Goal: Task Accomplishment & Management: Use online tool/utility

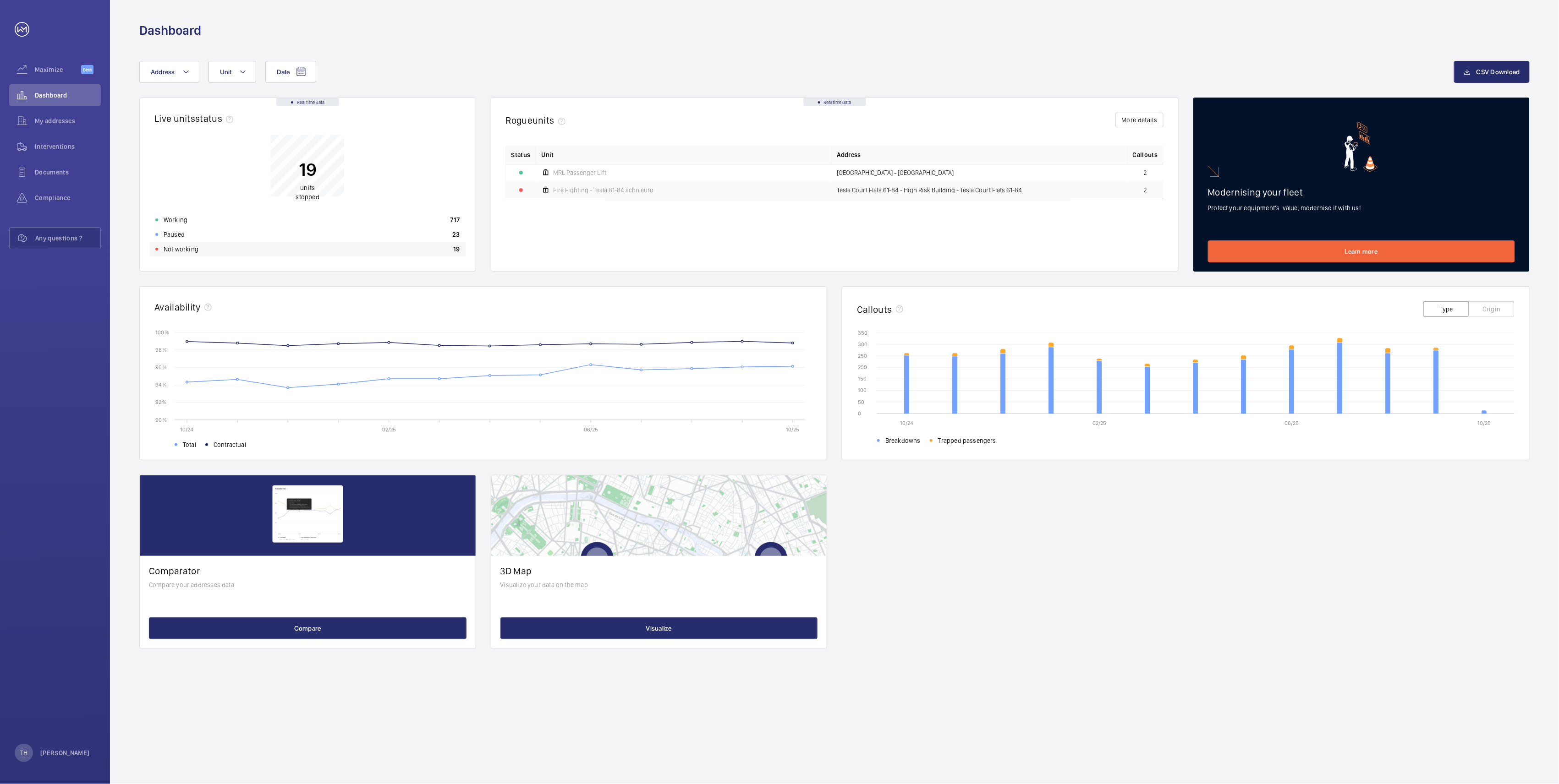
click at [175, 242] on div "Not working 19" at bounding box center [307, 249] width 315 height 15
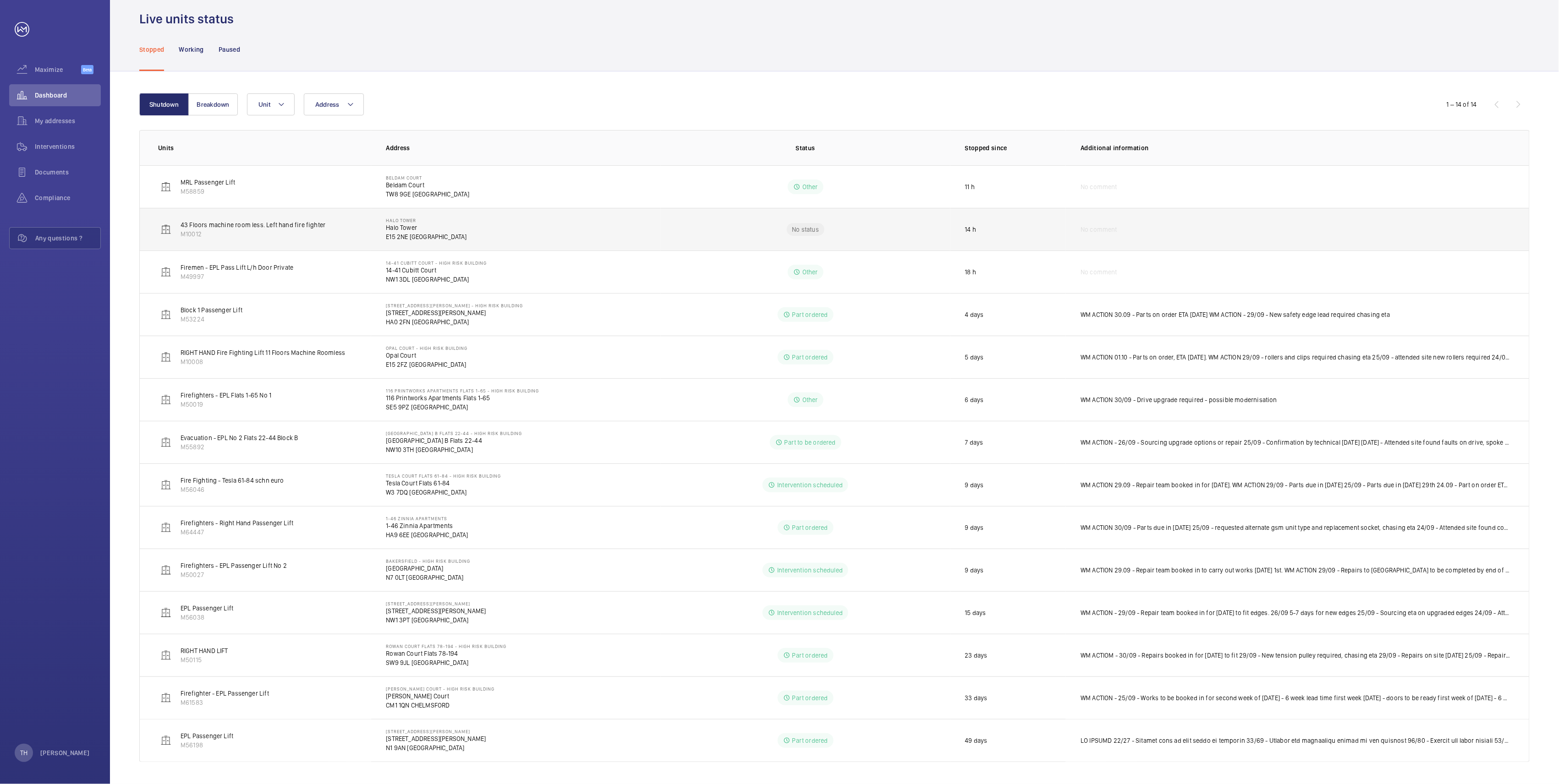
scroll to position [32, 0]
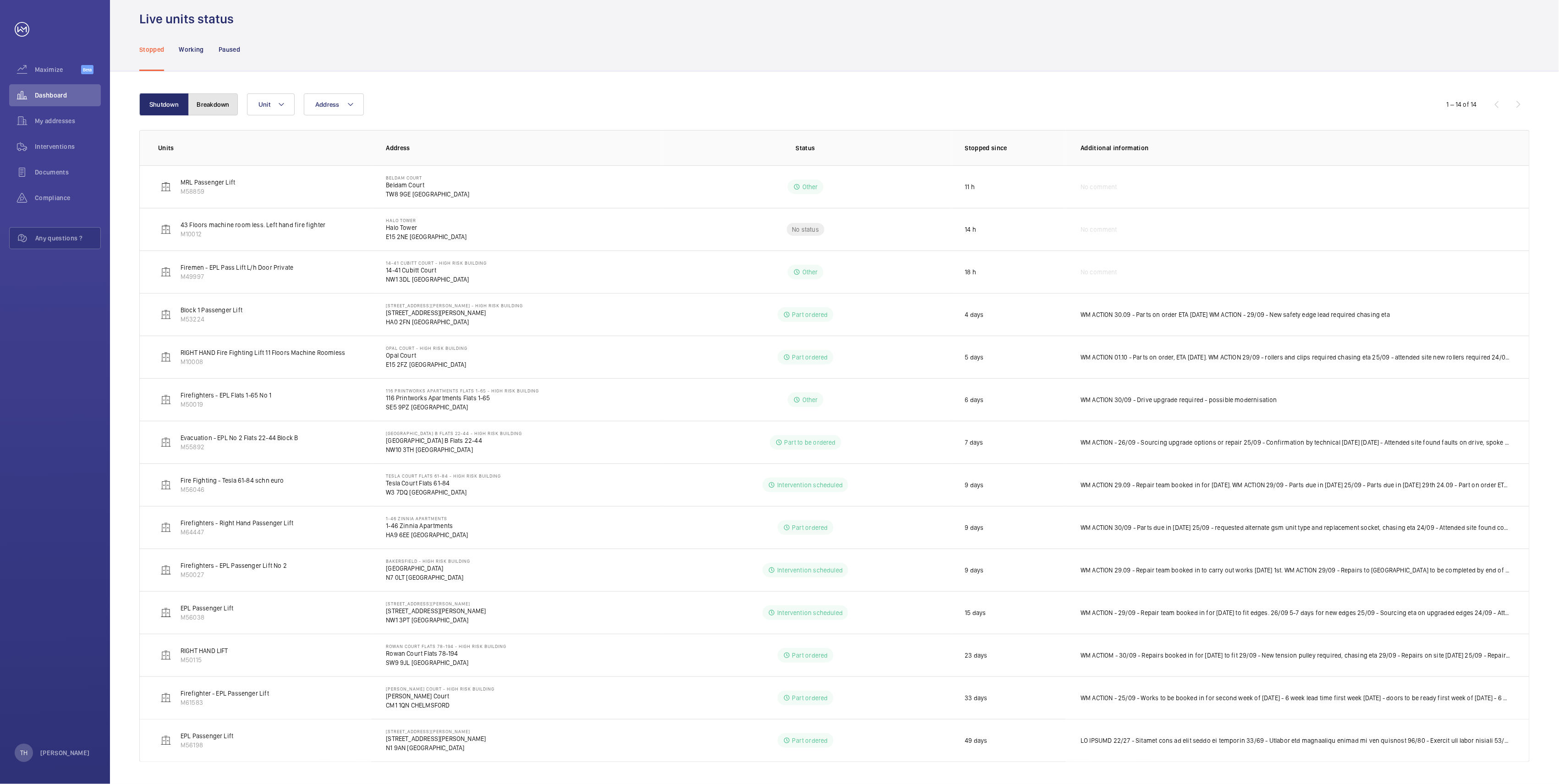
click at [210, 99] on button "Breakdown" at bounding box center [213, 105] width 50 height 22
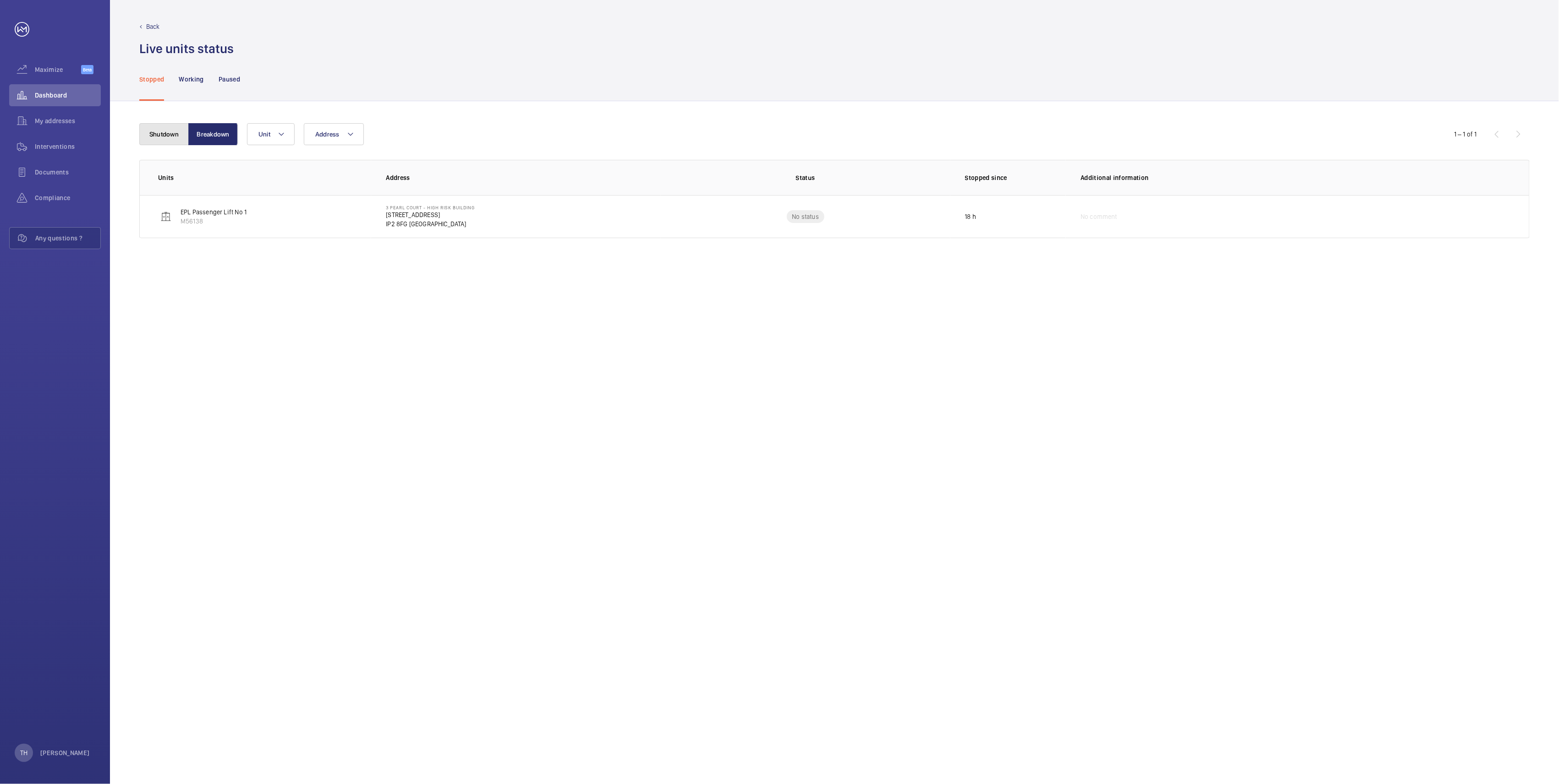
click at [165, 131] on button "Shutdown" at bounding box center [164, 134] width 50 height 22
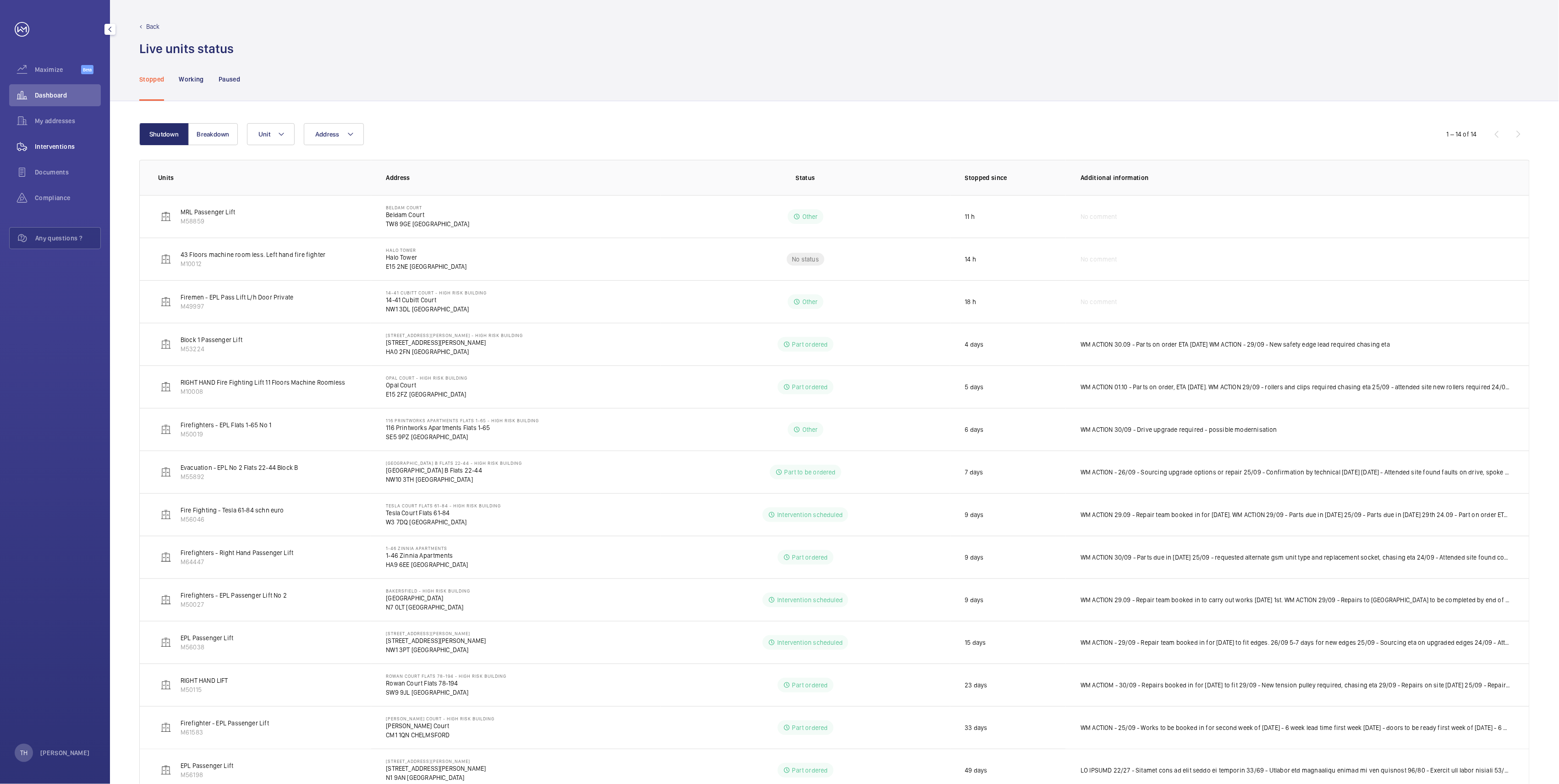
click at [54, 149] on span "Interventions" at bounding box center [68, 147] width 66 height 9
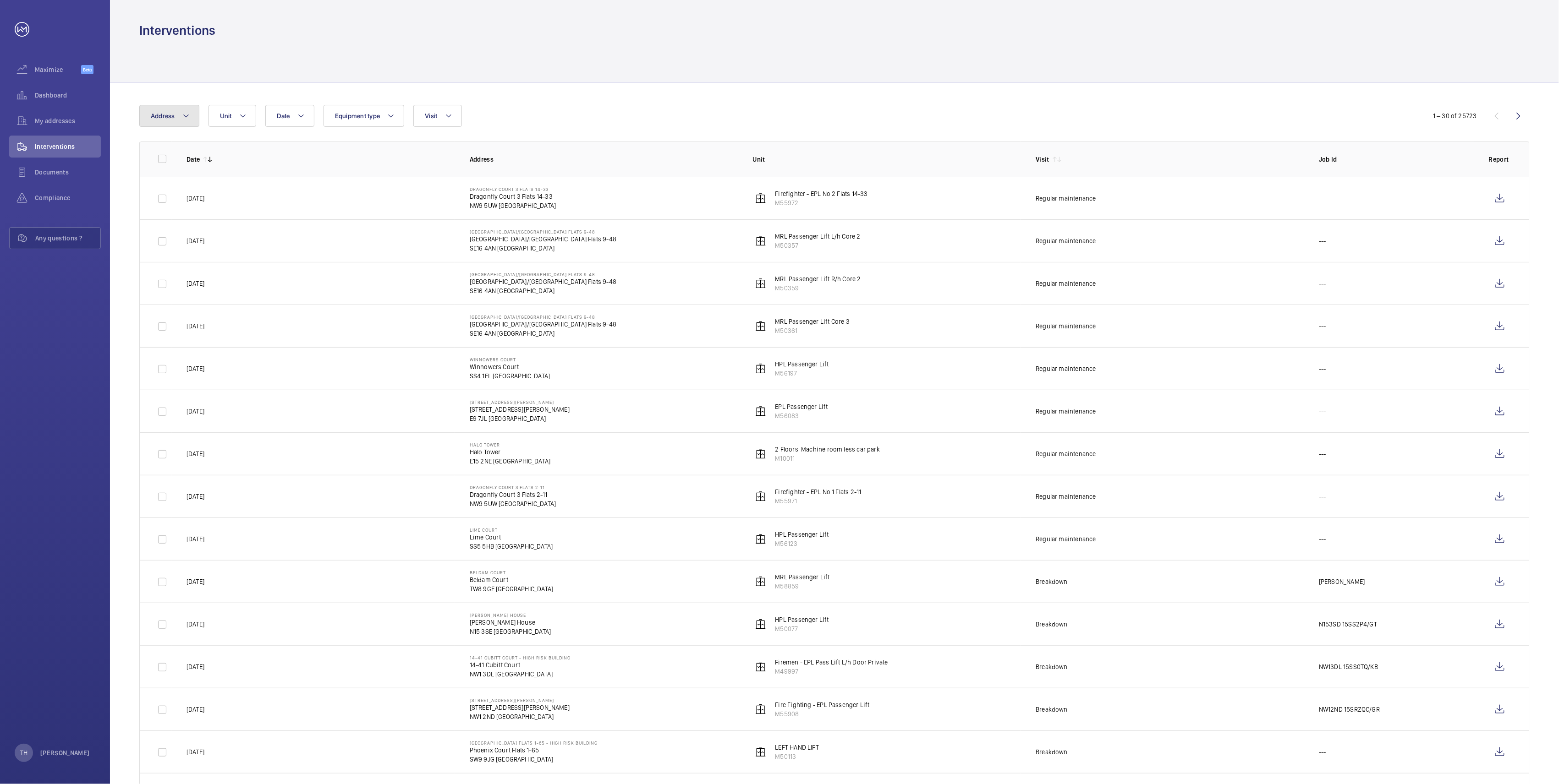
click at [191, 113] on button "Address" at bounding box center [169, 116] width 60 height 22
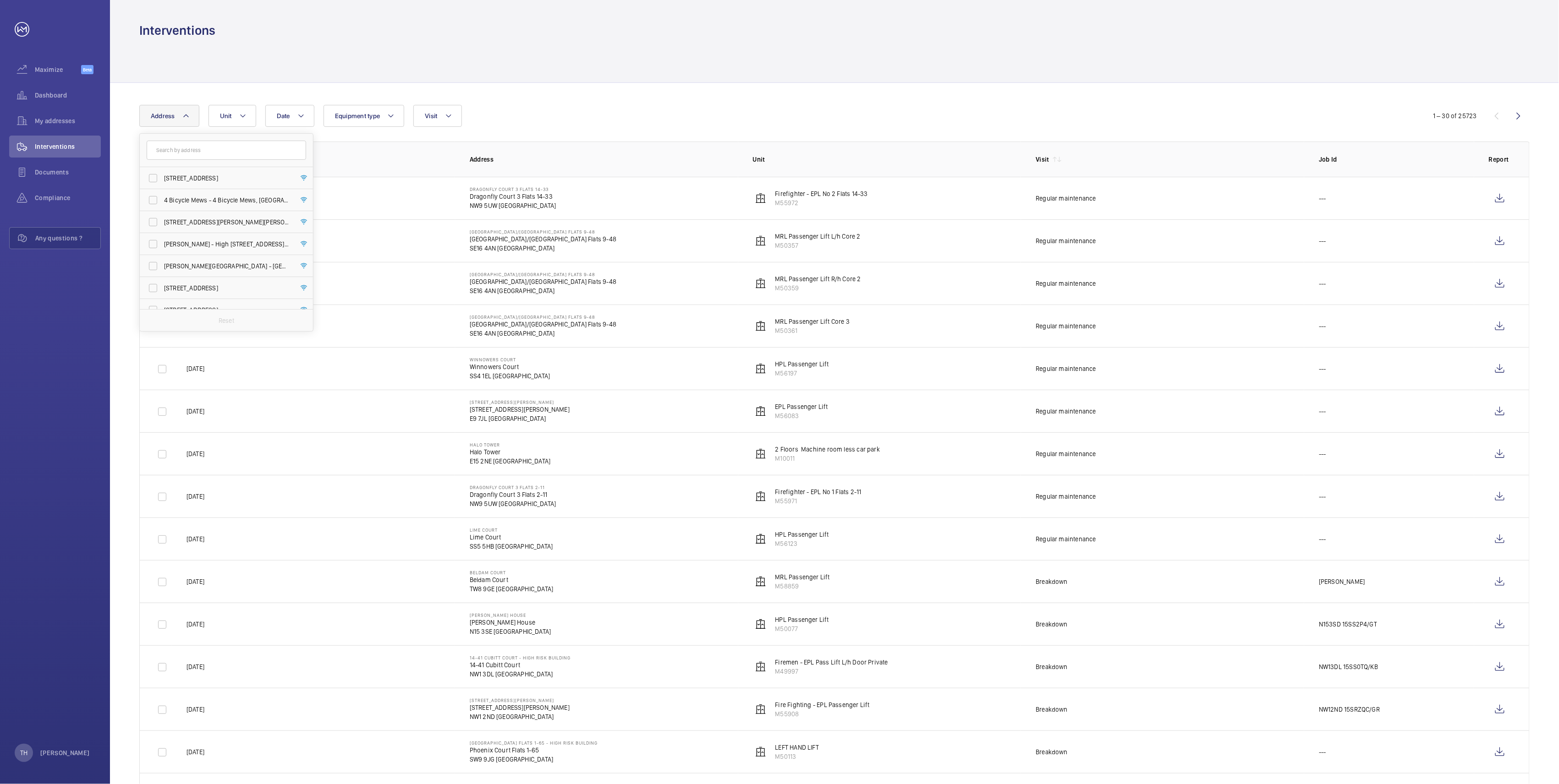
click at [183, 149] on input "text" at bounding box center [227, 149] width 160 height 19
type input "Pri"
click at [205, 178] on span "116 Pri ntworks Apartments Flats 1-65 - High Risk Building - 116 Pri ntworks Ap…" at bounding box center [227, 178] width 126 height 9
click at [162, 178] on input "116 Pri ntworks Apartments Flats 1-65 - High Risk Building - 116 Pri ntworks Ap…" at bounding box center [153, 178] width 18 height 18
checkbox input "true"
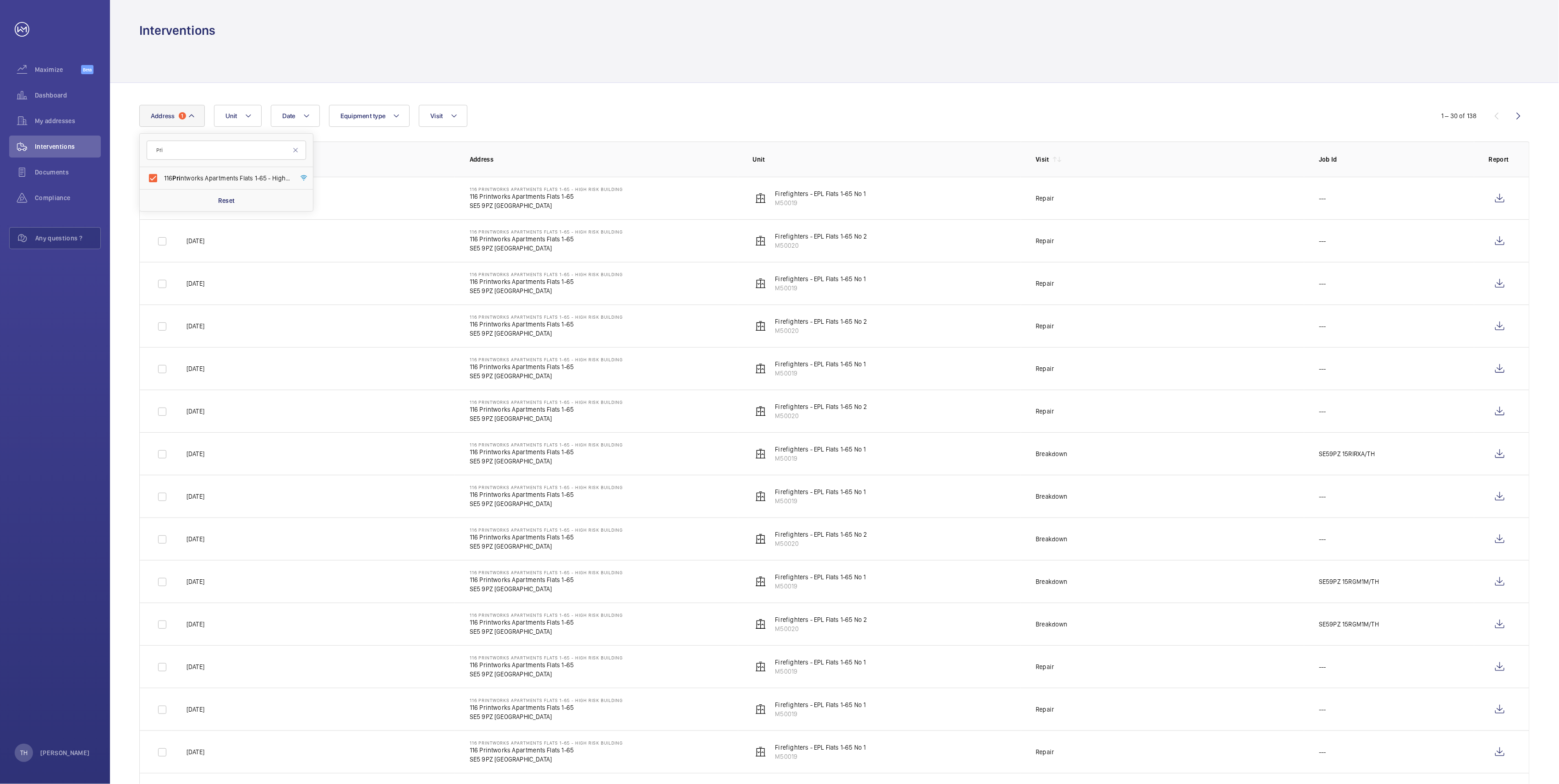
click at [512, 72] on div at bounding box center [835, 60] width 1390 height 43
click at [186, 117] on button "Address 1" at bounding box center [171, 116] width 65 height 22
click at [180, 176] on span "116 Printworks Apartments Flats 1-65 - High Risk Building - 116 Printworks Apar…" at bounding box center [227, 178] width 126 height 9
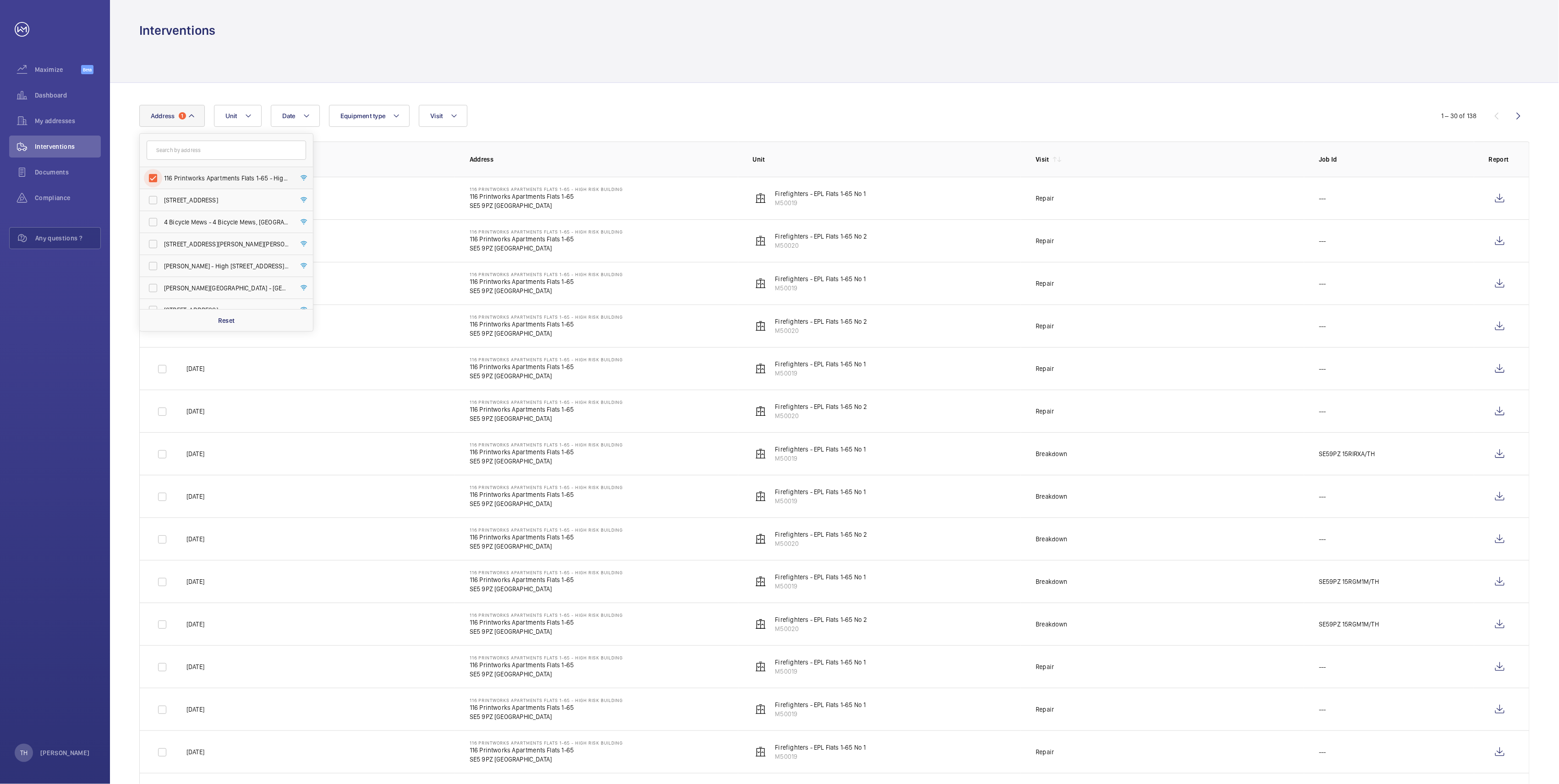
click at [162, 176] on input "116 Printworks Apartments Flats 1-65 - High Risk Building - 116 Printworks Apar…" at bounding box center [153, 178] width 18 height 18
checkbox input "false"
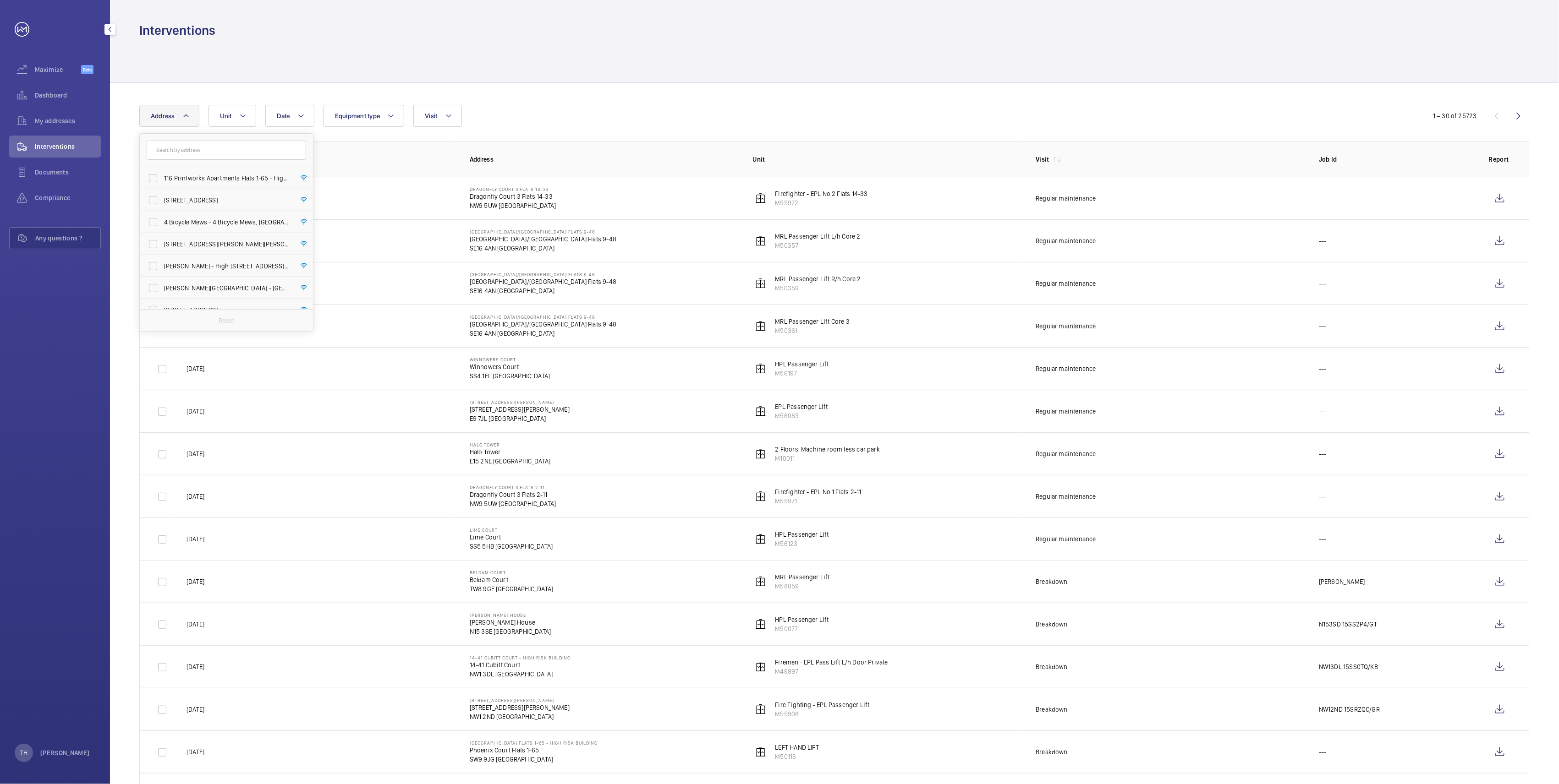
click at [26, 23] on link at bounding box center [22, 29] width 15 height 15
